Goal: Task Accomplishment & Management: Use online tool/utility

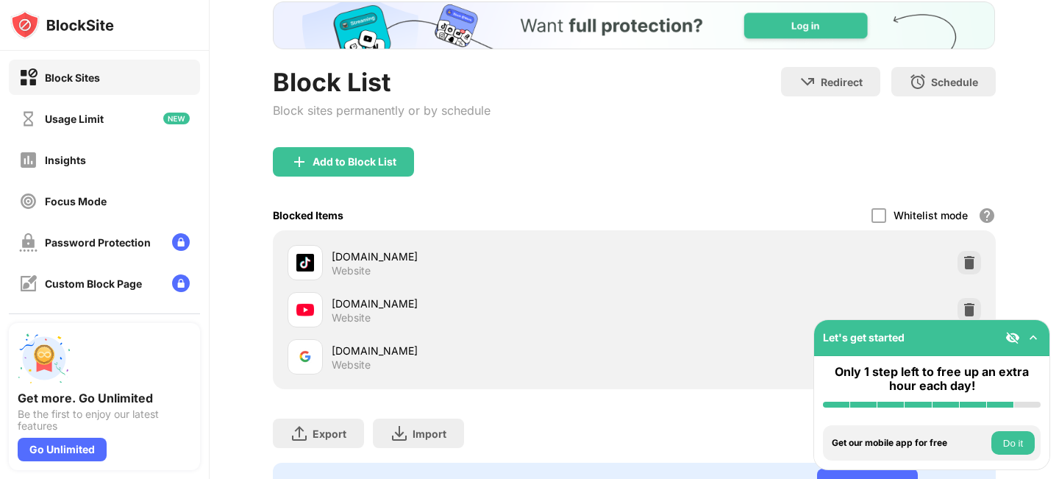
scroll to position [156, 0]
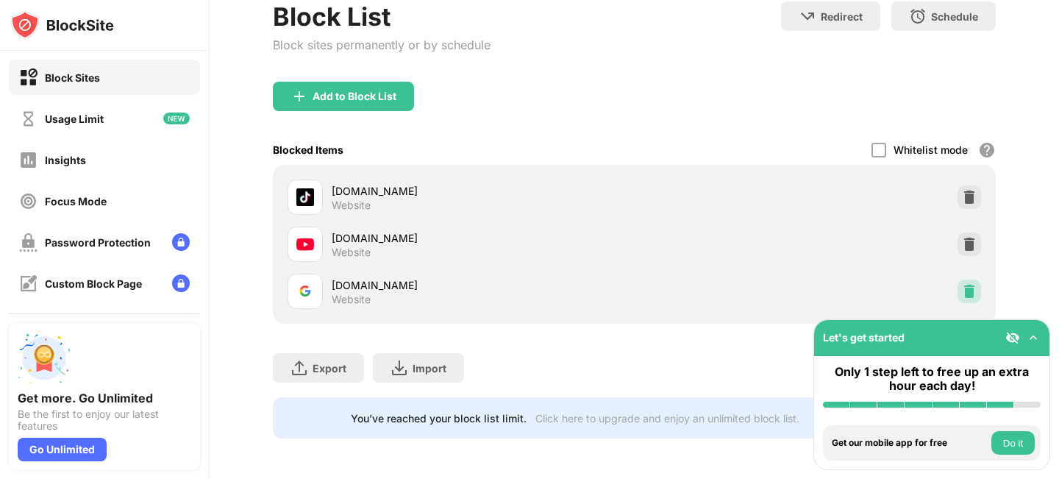
click at [971, 292] on img at bounding box center [969, 291] width 15 height 15
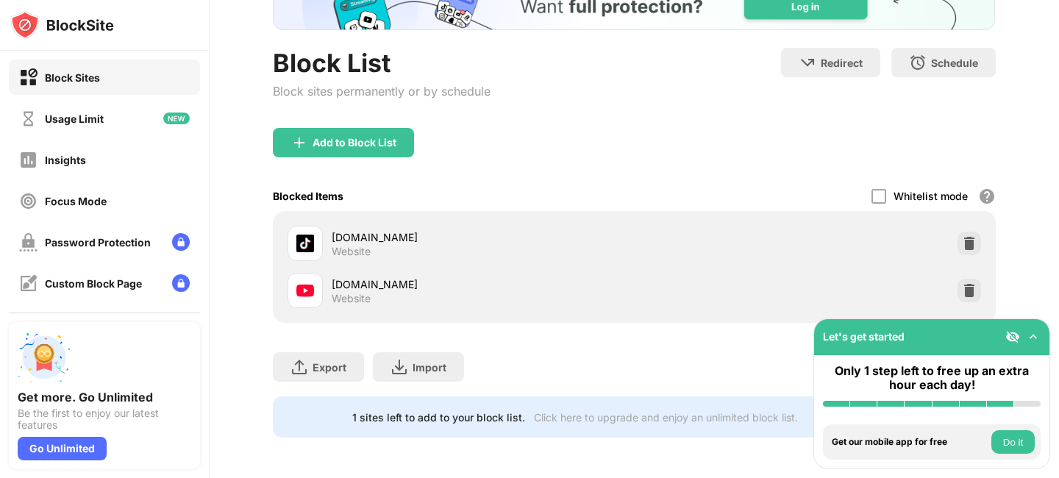
scroll to position [0, 0]
click at [363, 128] on div "Add to Block List" at bounding box center [343, 142] width 141 height 29
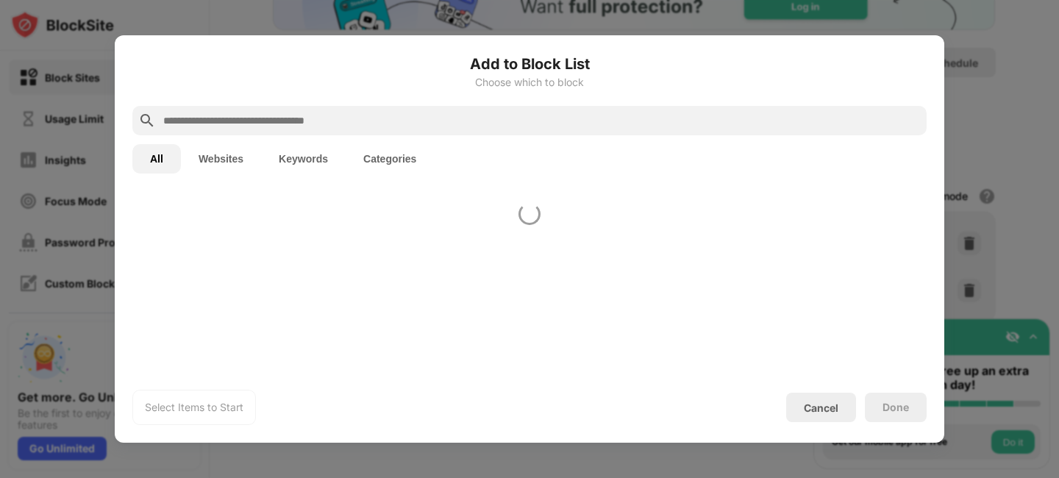
click at [394, 120] on input "text" at bounding box center [541, 121] width 759 height 18
type input "**********"
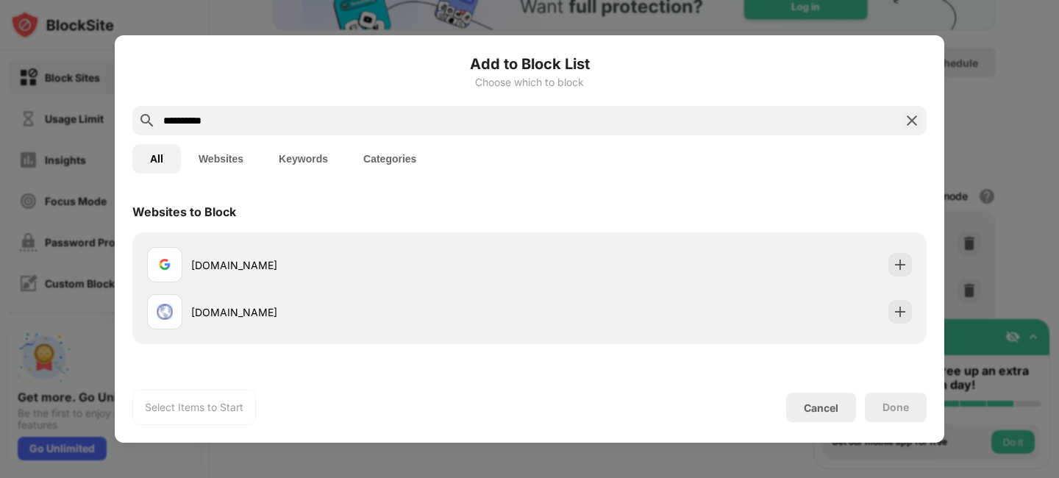
click at [431, 229] on div "Websites to Block" at bounding box center [529, 211] width 794 height 41
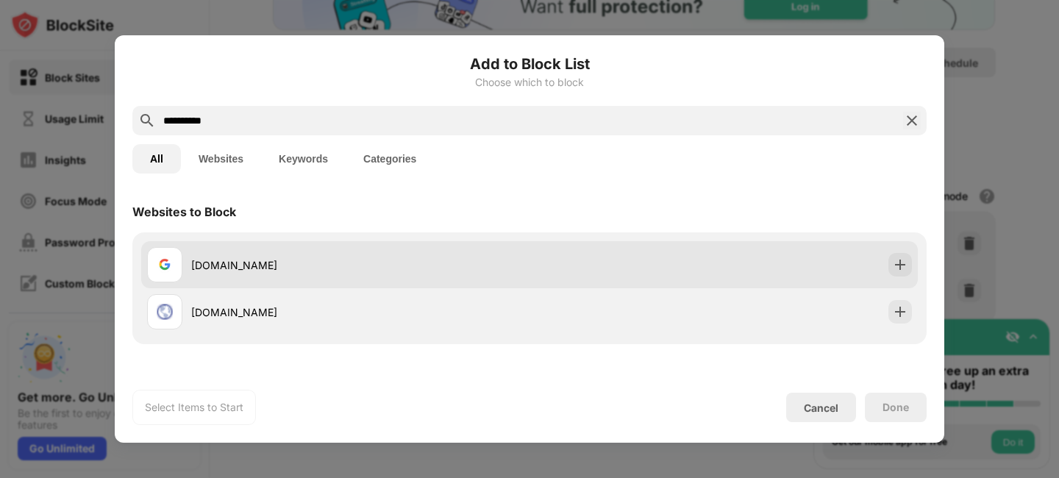
click at [441, 253] on div "[DOMAIN_NAME]" at bounding box center [338, 264] width 382 height 35
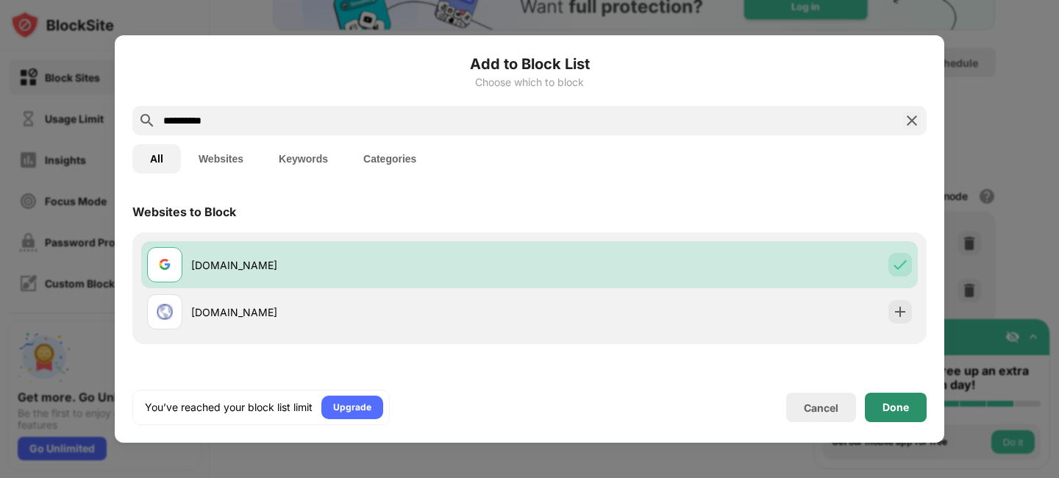
click at [879, 403] on div "Done" at bounding box center [896, 407] width 62 height 29
